Goal: Information Seeking & Learning: Learn about a topic

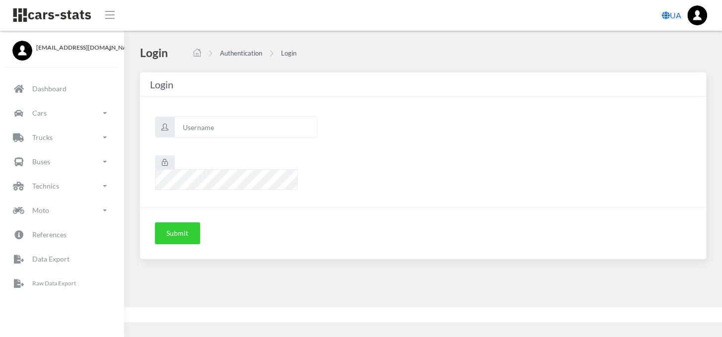
scroll to position [8, 8]
type input "renault"
click at [189, 222] on button "Submit" at bounding box center [177, 233] width 45 height 22
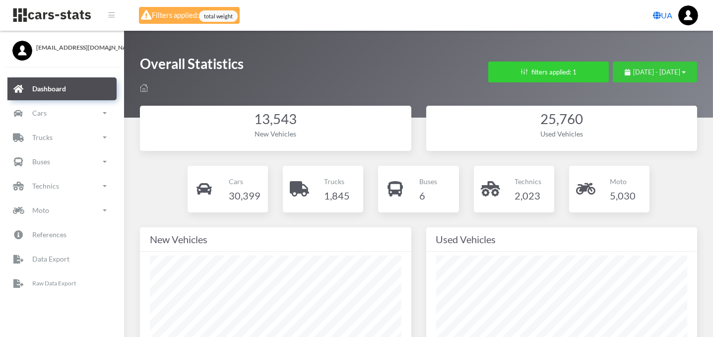
click at [633, 73] on span "August 30, 2025 - September 29, 2025" at bounding box center [656, 72] width 47 height 8
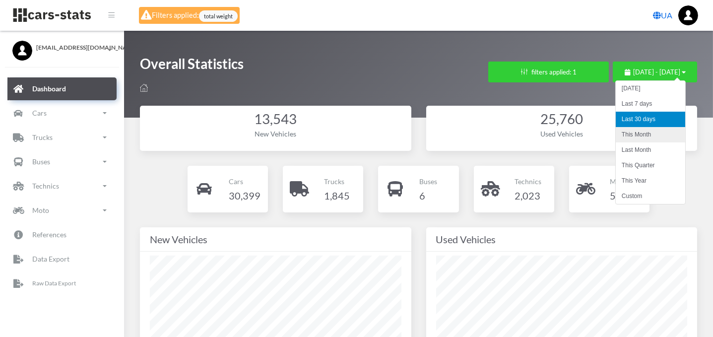
click at [632, 135] on li "This Month" at bounding box center [650, 134] width 69 height 15
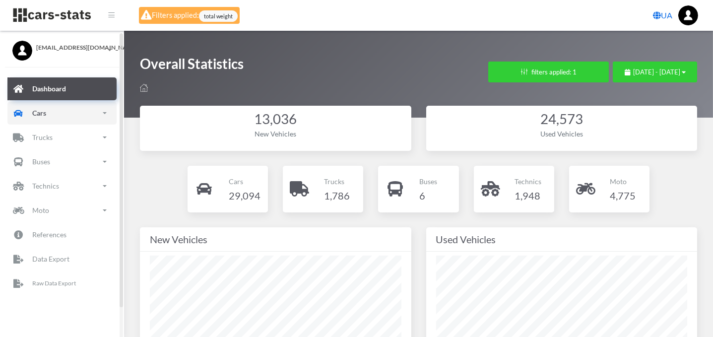
click at [46, 111] on link "Cars" at bounding box center [61, 113] width 109 height 23
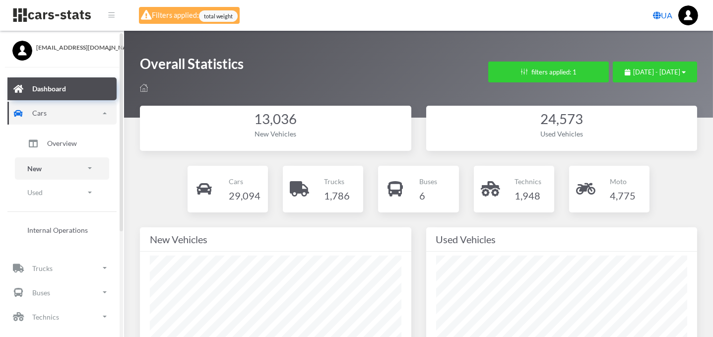
click at [61, 169] on link "New" at bounding box center [62, 168] width 94 height 22
click at [62, 199] on span "Brands" at bounding box center [58, 196] width 22 height 10
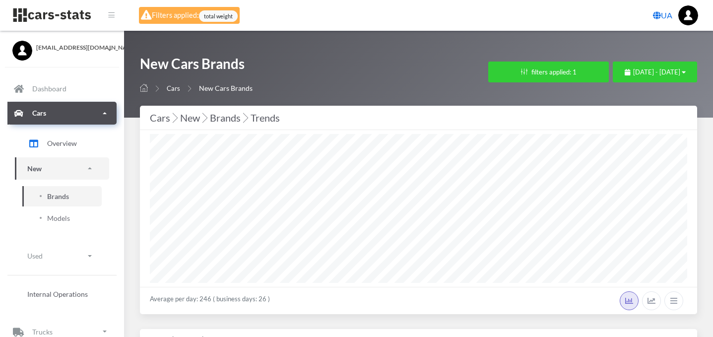
select select "25"
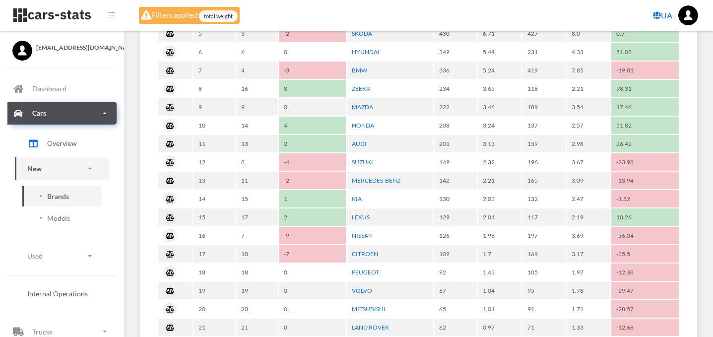
scroll to position [883, 0]
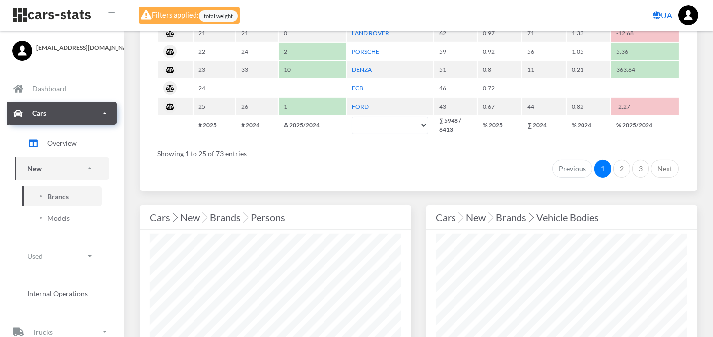
click at [702, 311] on div "Cars New Brands Vehicle Bodies" at bounding box center [562, 303] width 286 height 196
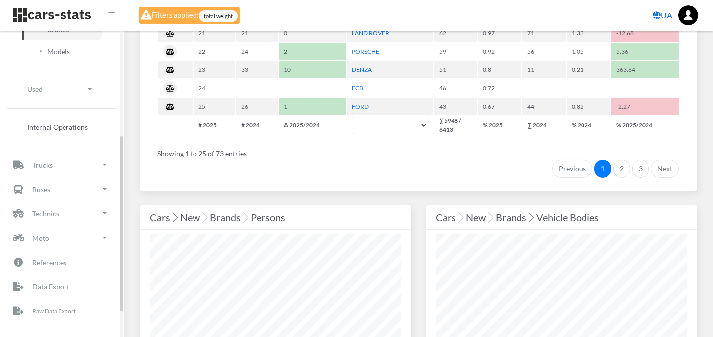
click at [121, 304] on div at bounding box center [121, 186] width 3 height 306
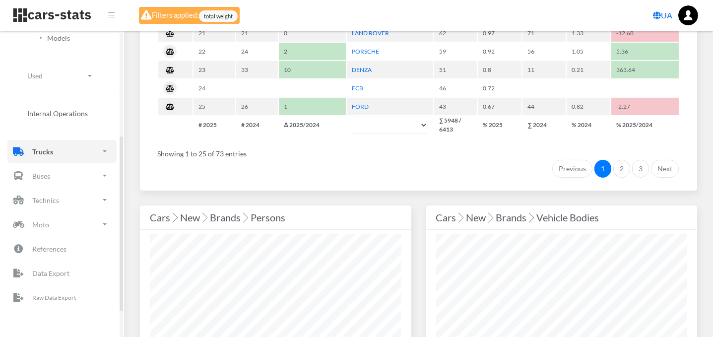
click at [53, 159] on link "Trucks" at bounding box center [61, 151] width 109 height 23
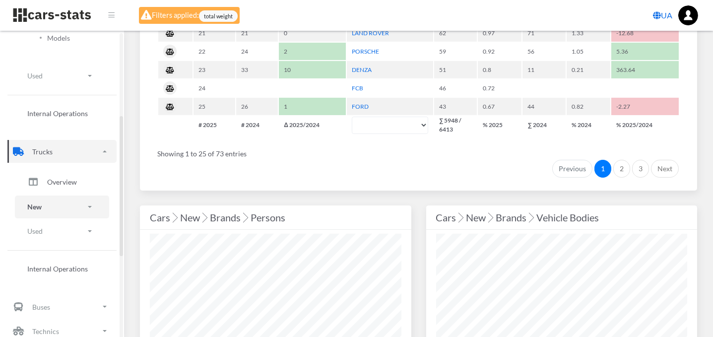
click at [45, 209] on link "New" at bounding box center [62, 207] width 94 height 22
click at [54, 231] on span "Brands" at bounding box center [58, 235] width 22 height 10
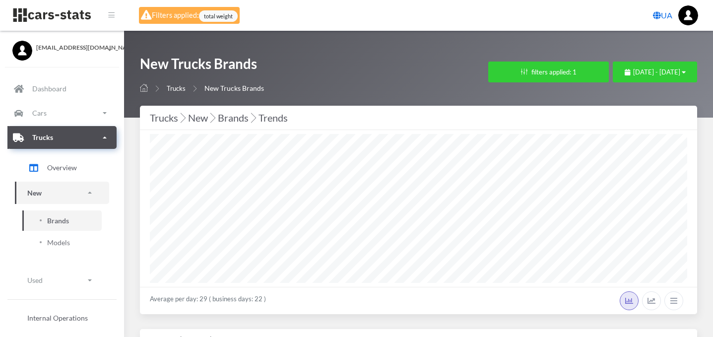
select select "25"
click at [644, 68] on span "[DATE] - [DATE]" at bounding box center [656, 72] width 47 height 8
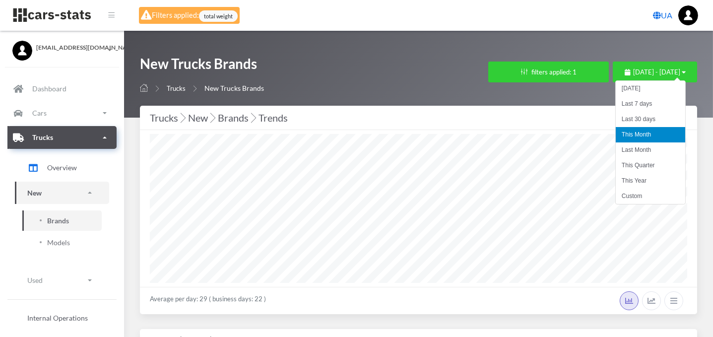
click at [641, 134] on li "This Month" at bounding box center [650, 134] width 69 height 15
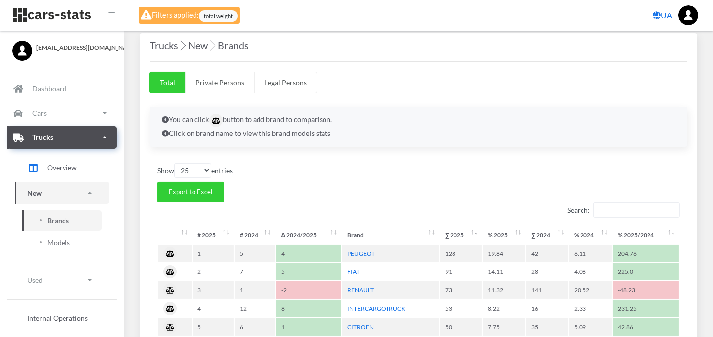
scroll to position [391, 0]
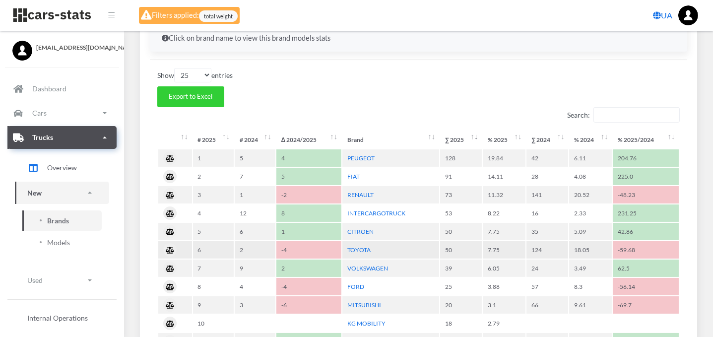
click at [451, 243] on td "50" at bounding box center [461, 249] width 42 height 17
click at [353, 246] on link "TOYOTA" at bounding box center [358, 249] width 23 height 7
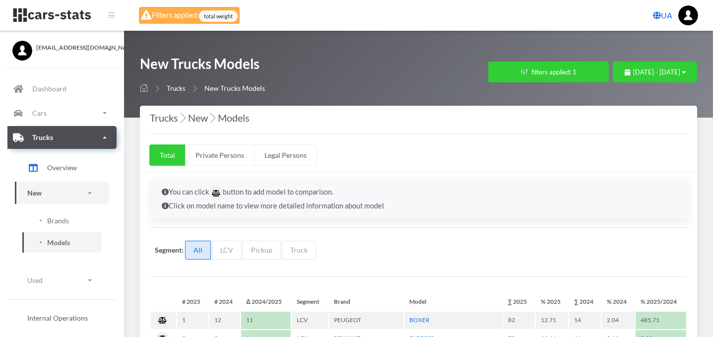
select select "25"
select select "TOYOTA"
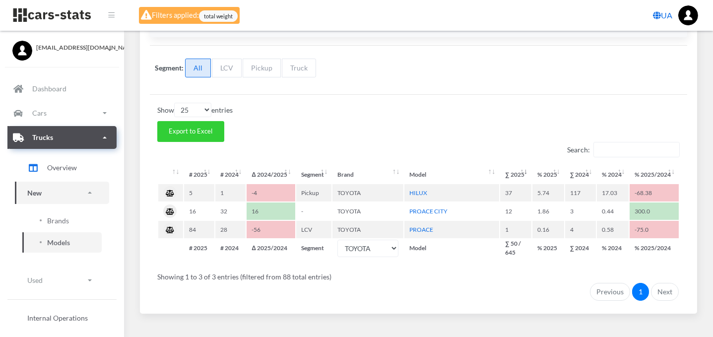
scroll to position [197, 0]
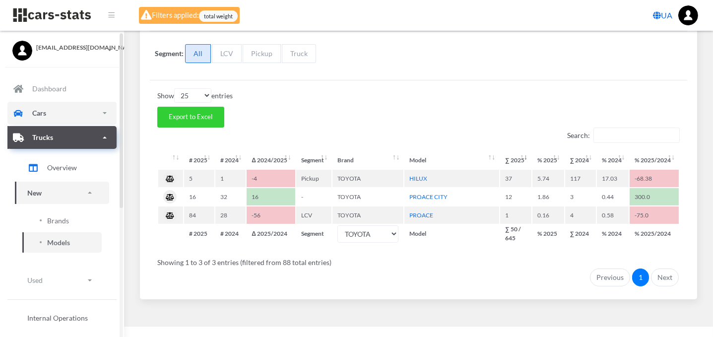
click at [52, 114] on link "Cars" at bounding box center [61, 113] width 109 height 23
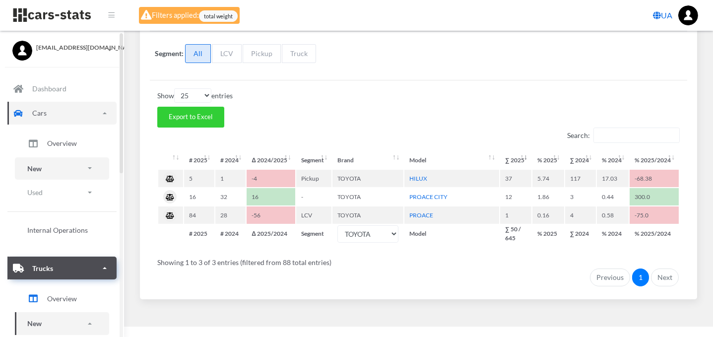
click at [40, 167] on p "New" at bounding box center [34, 168] width 14 height 12
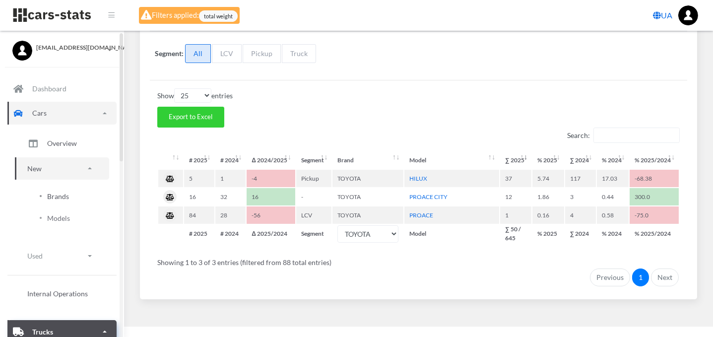
click at [56, 201] on span "Brands" at bounding box center [58, 196] width 22 height 10
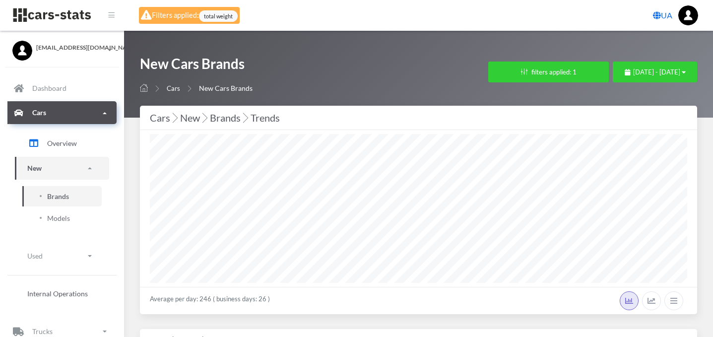
select select "25"
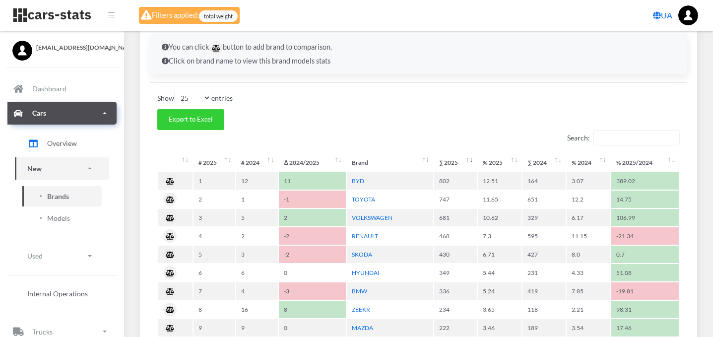
scroll to position [369, 0]
